Goal: Use online tool/utility: Utilize a website feature to perform a specific function

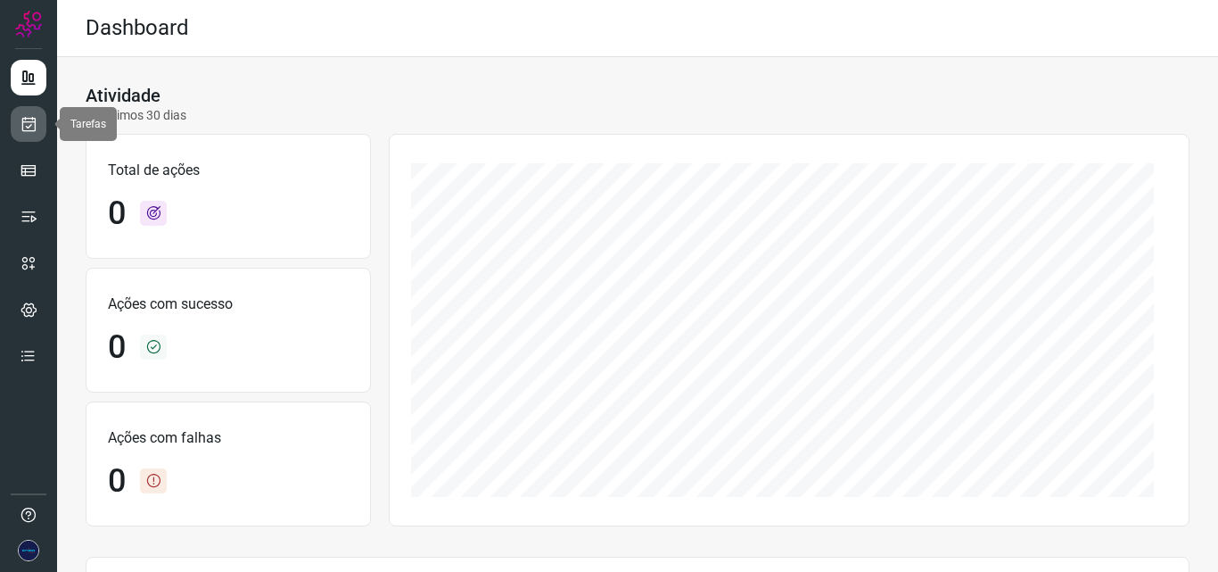
click at [42, 120] on link at bounding box center [29, 124] width 36 height 36
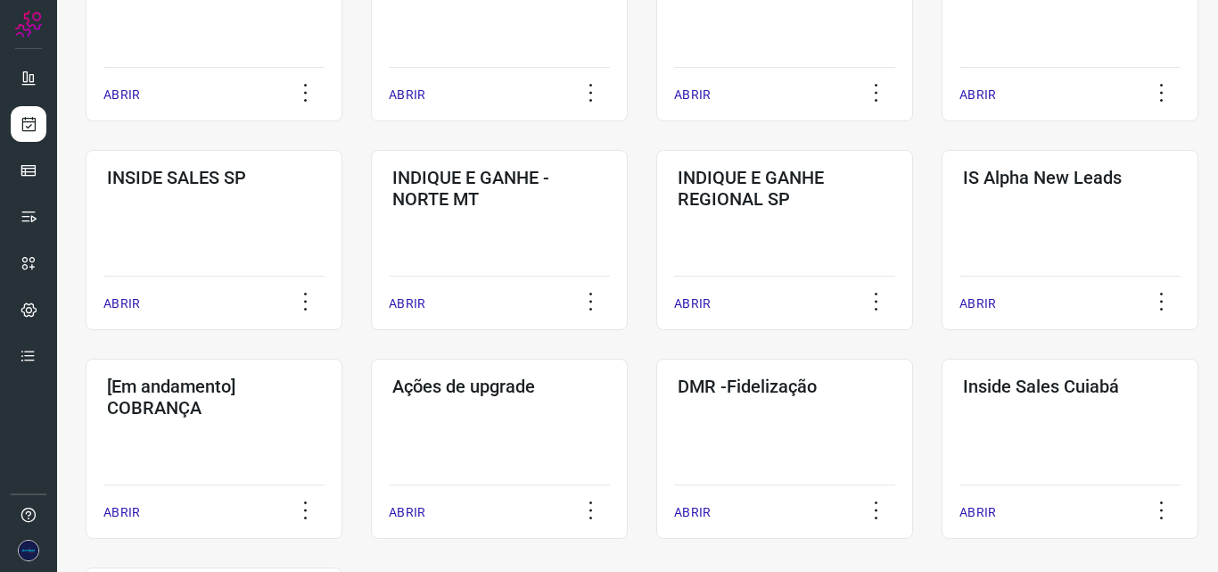
scroll to position [881, 0]
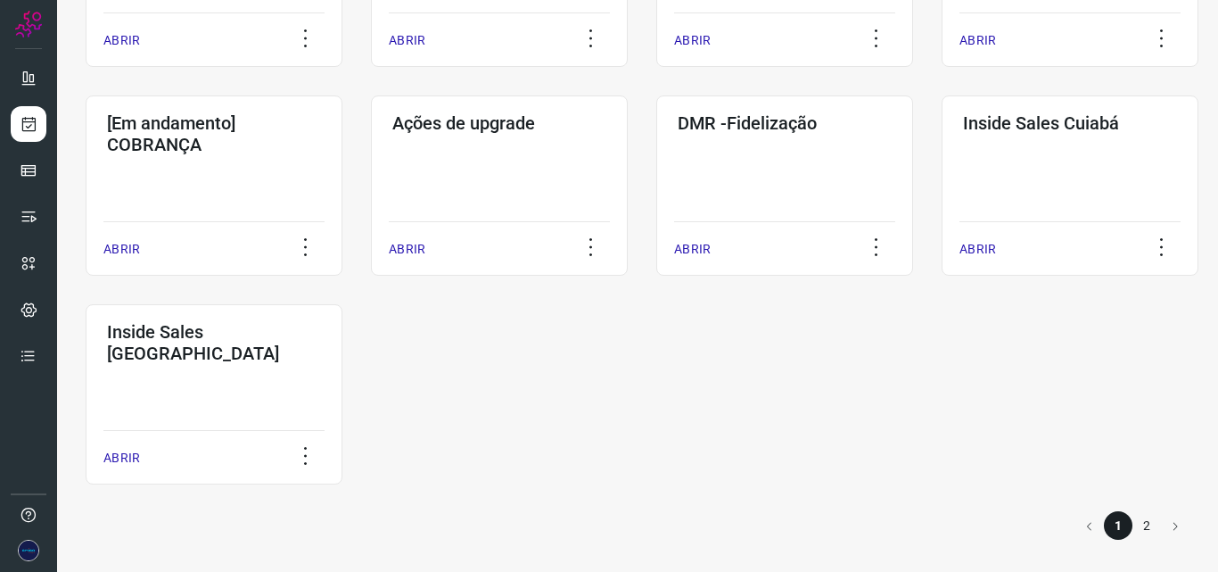
click at [1140, 518] on li "2" at bounding box center [1147, 525] width 29 height 29
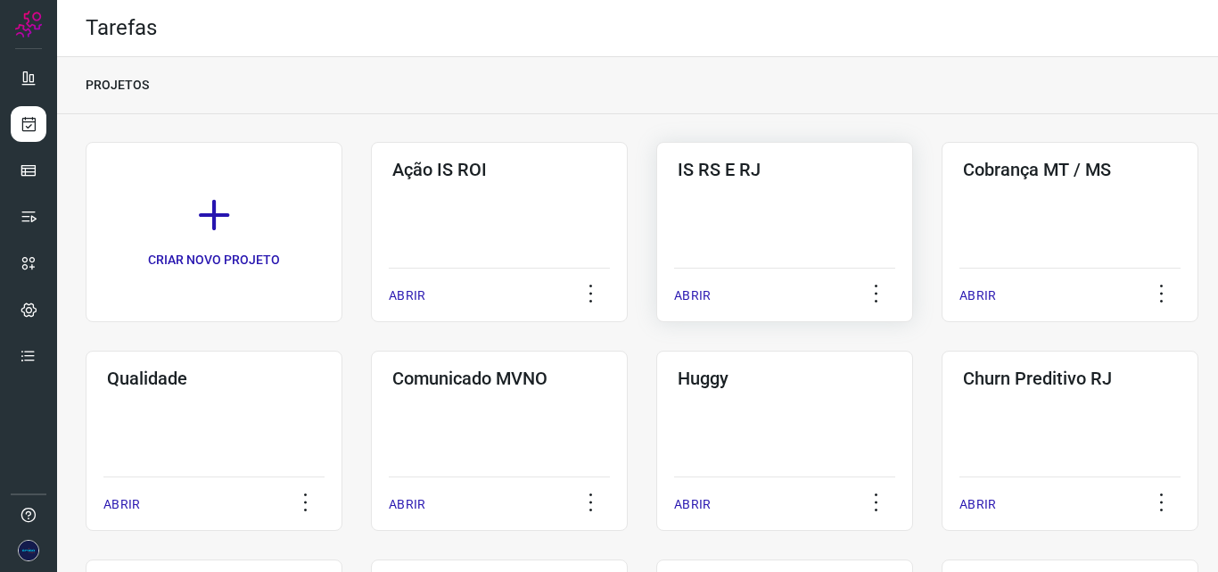
click at [760, 257] on div "IS RS E RJ ABRIR" at bounding box center [784, 232] width 257 height 180
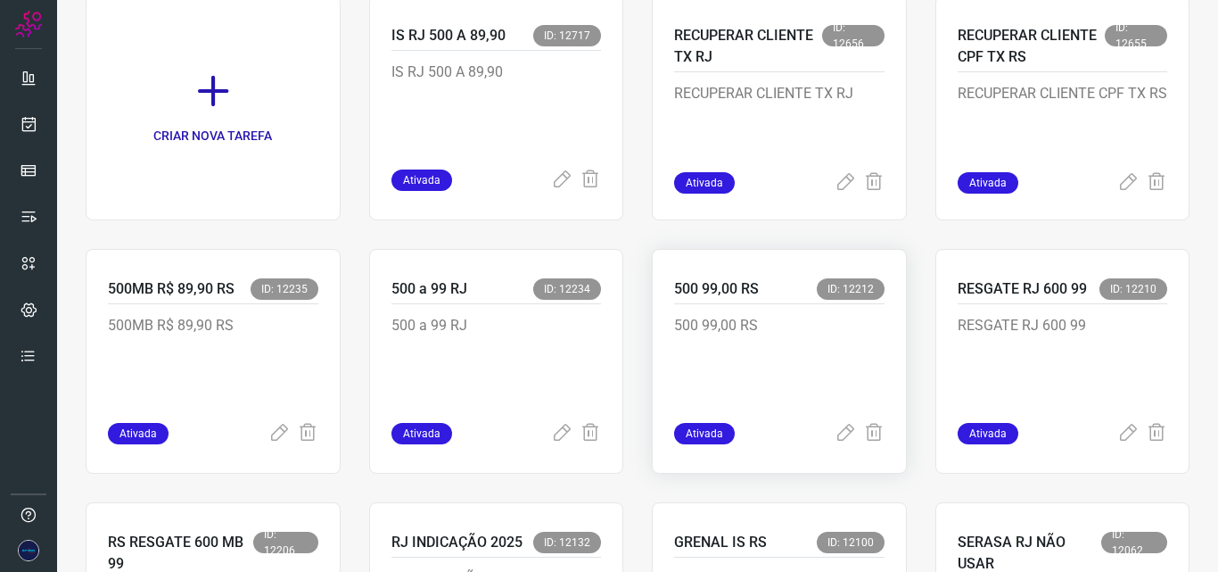
scroll to position [178, 0]
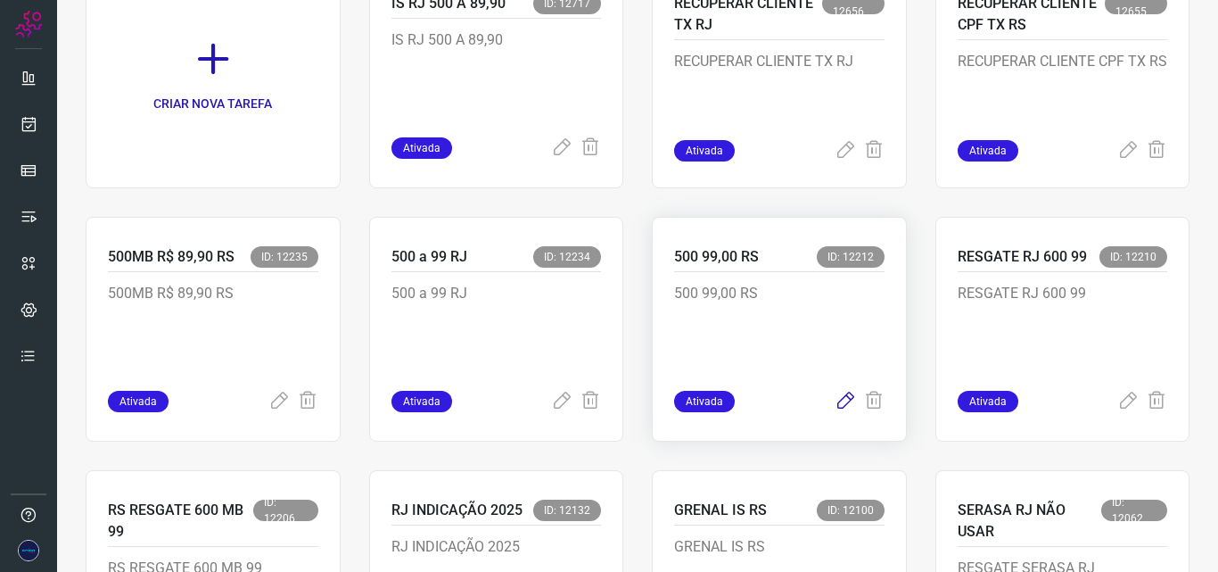
click at [837, 400] on icon at bounding box center [845, 401] width 21 height 21
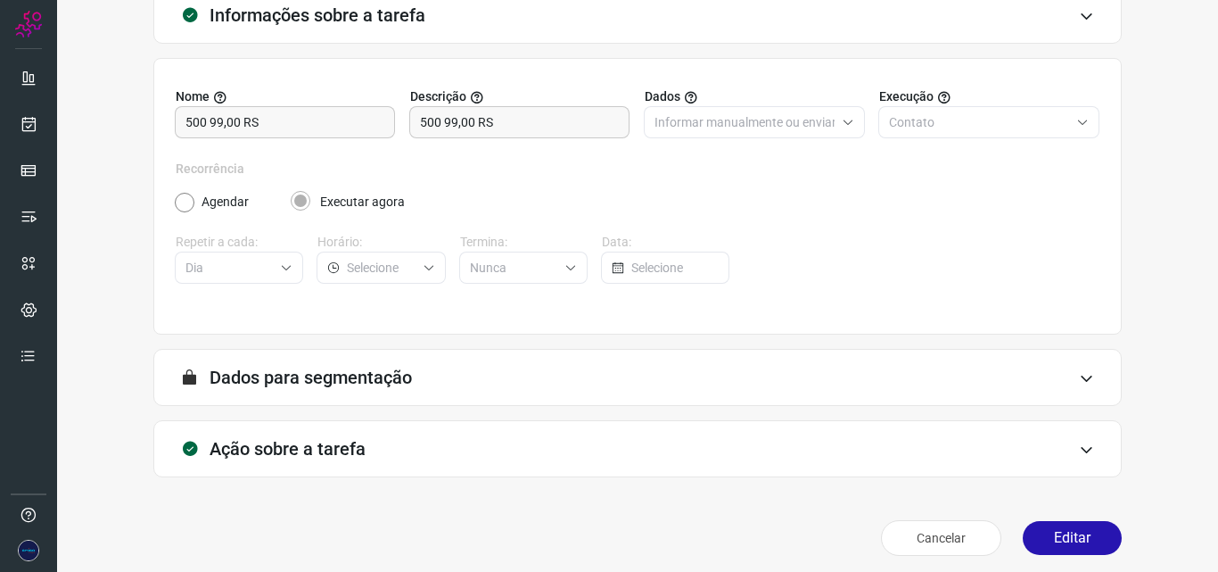
scroll to position [125, 0]
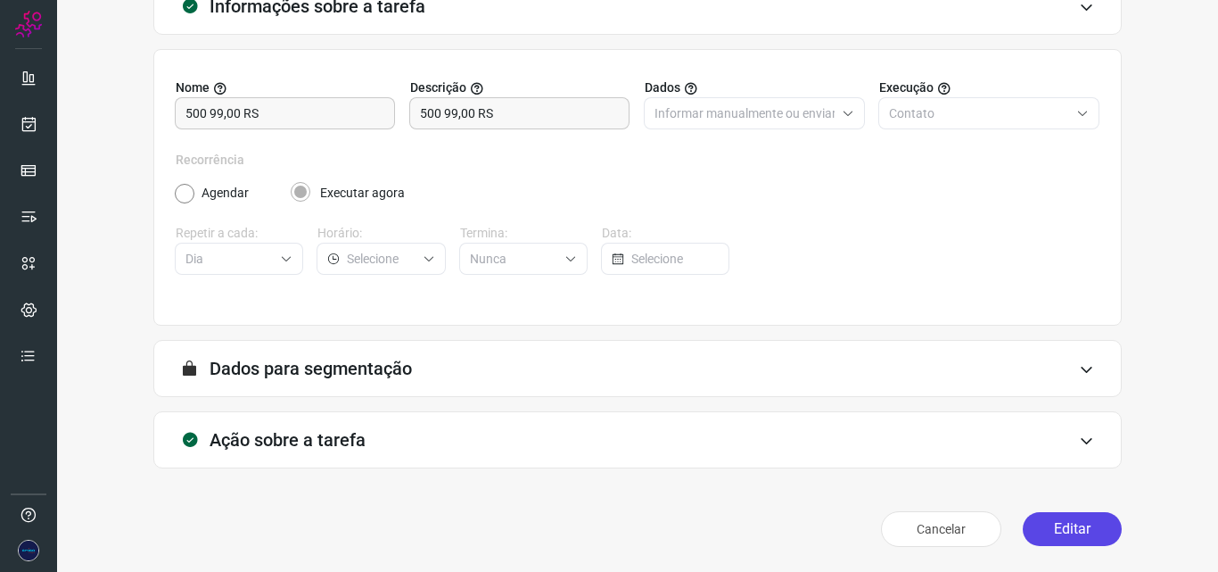
click at [1048, 522] on button "Editar" at bounding box center [1072, 529] width 99 height 34
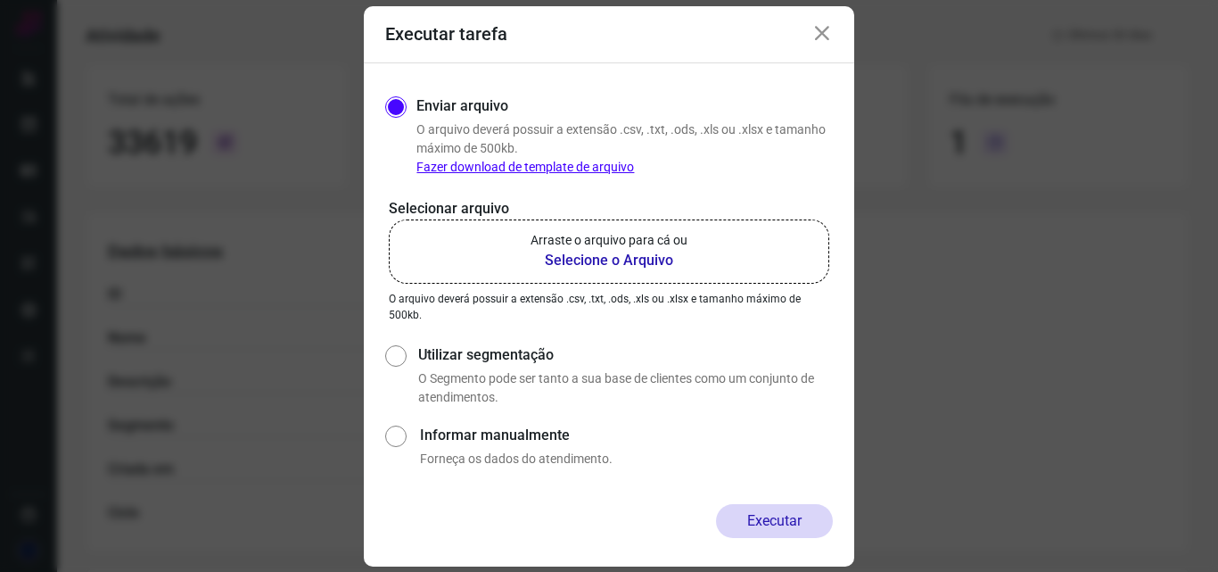
click at [582, 252] on b "Selecione o Arquivo" at bounding box center [609, 260] width 157 height 21
click at [0, 0] on input "Arraste o arquivo para cá ou Selecione o Arquivo" at bounding box center [0, 0] width 0 height 0
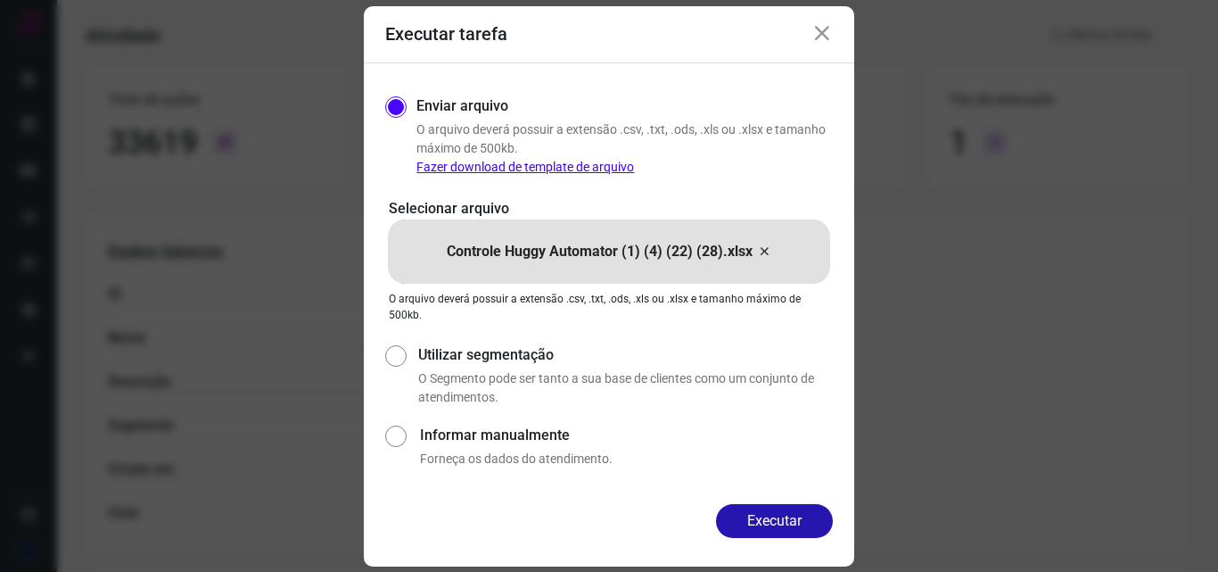
click at [786, 527] on button "Executar" at bounding box center [774, 521] width 117 height 34
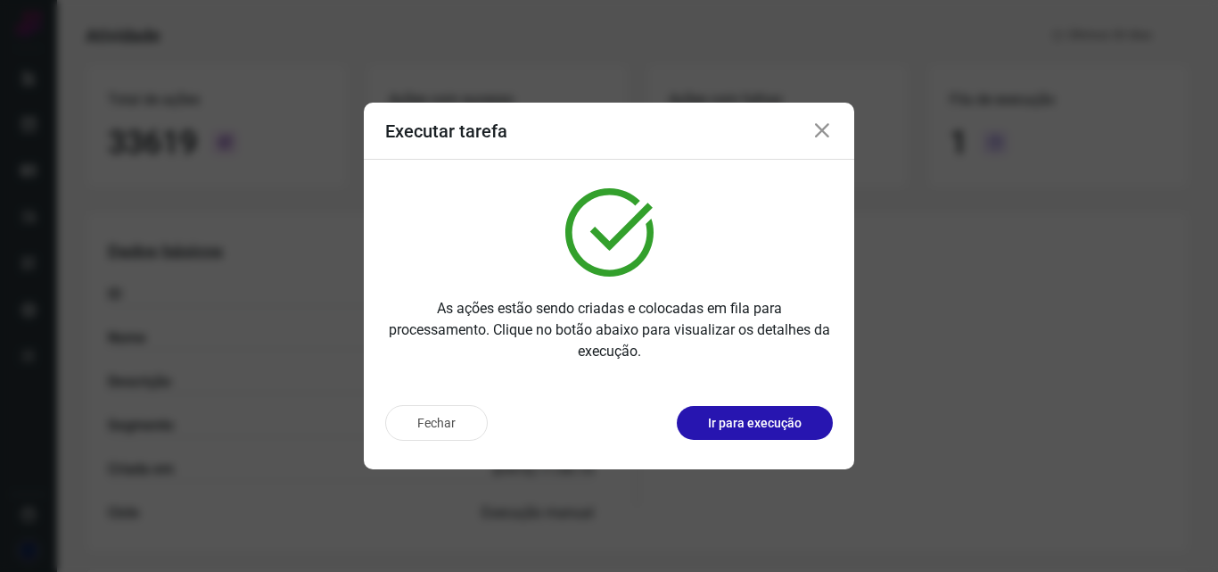
click at [821, 133] on icon at bounding box center [822, 130] width 21 height 21
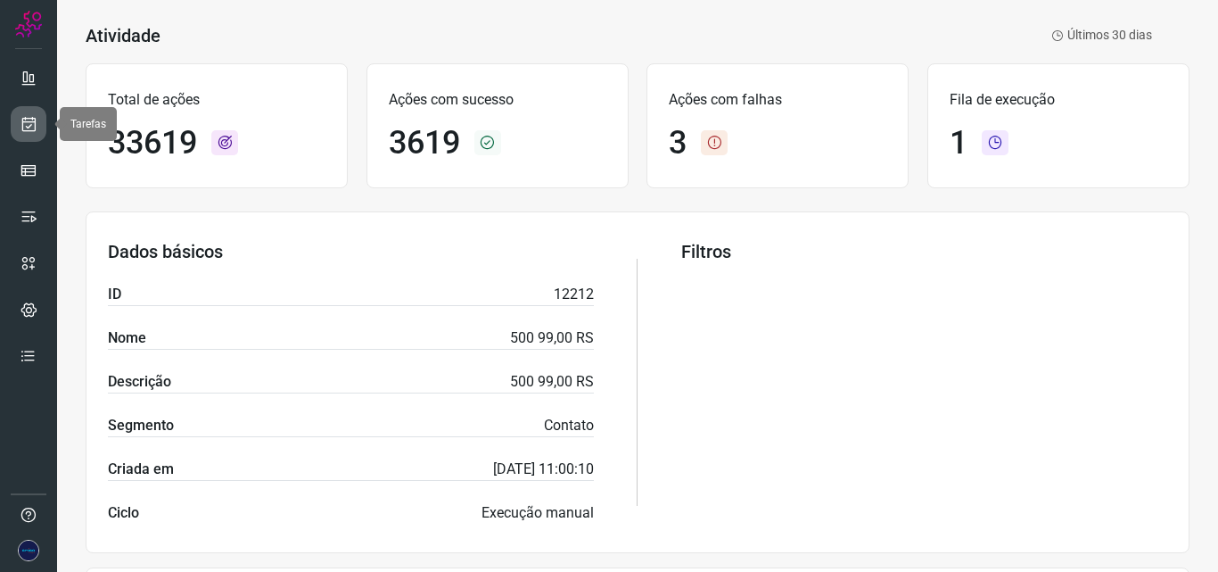
click at [36, 115] on icon at bounding box center [29, 124] width 19 height 18
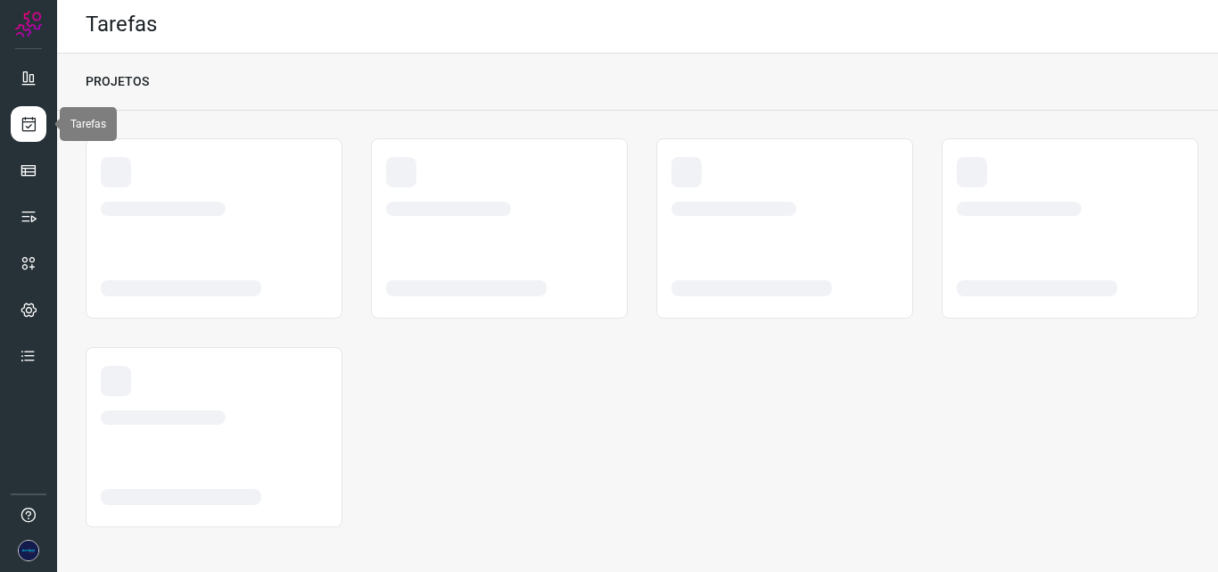
scroll to position [4, 0]
